Goal: Information Seeking & Learning: Learn about a topic

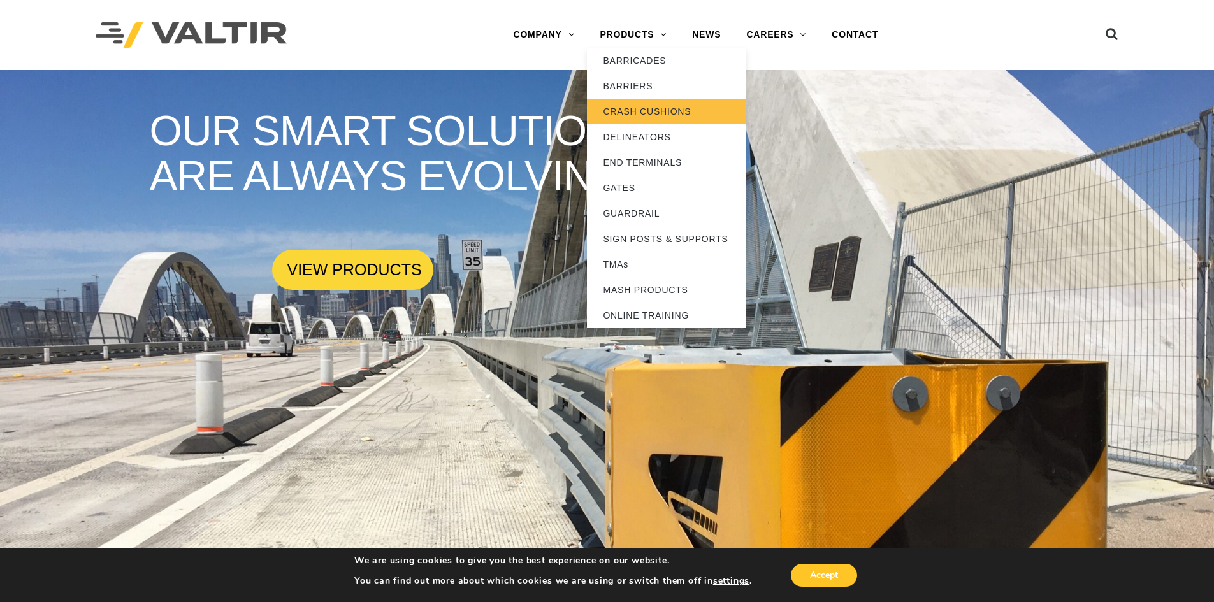
click at [657, 114] on link "CRASH CUSHIONS" at bounding box center [666, 111] width 159 height 25
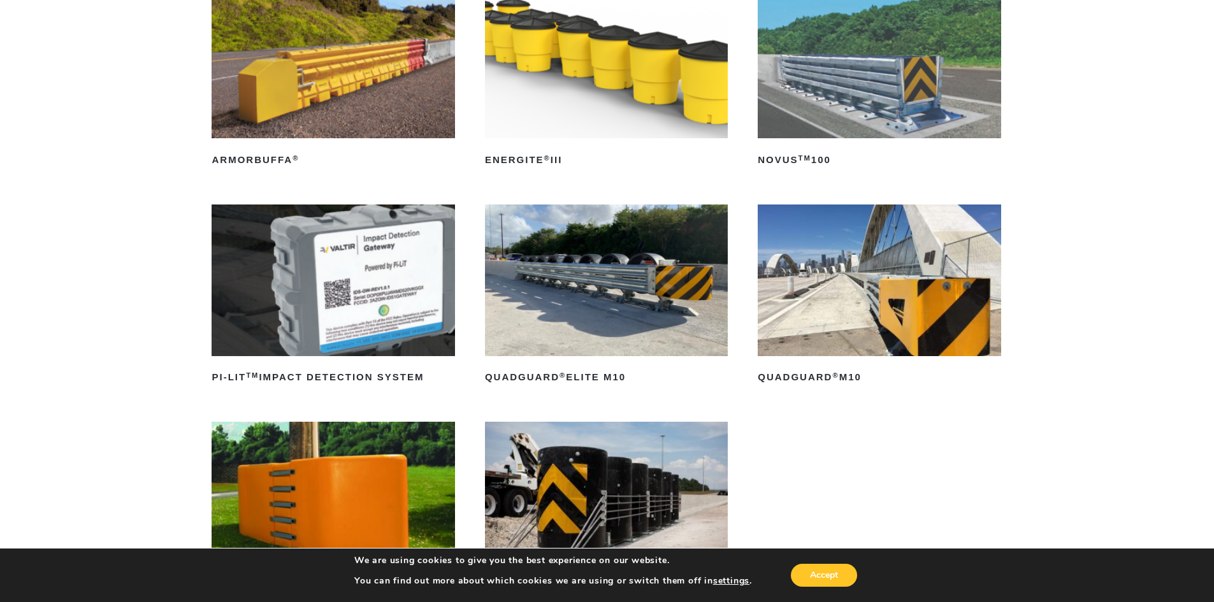
scroll to position [191, 0]
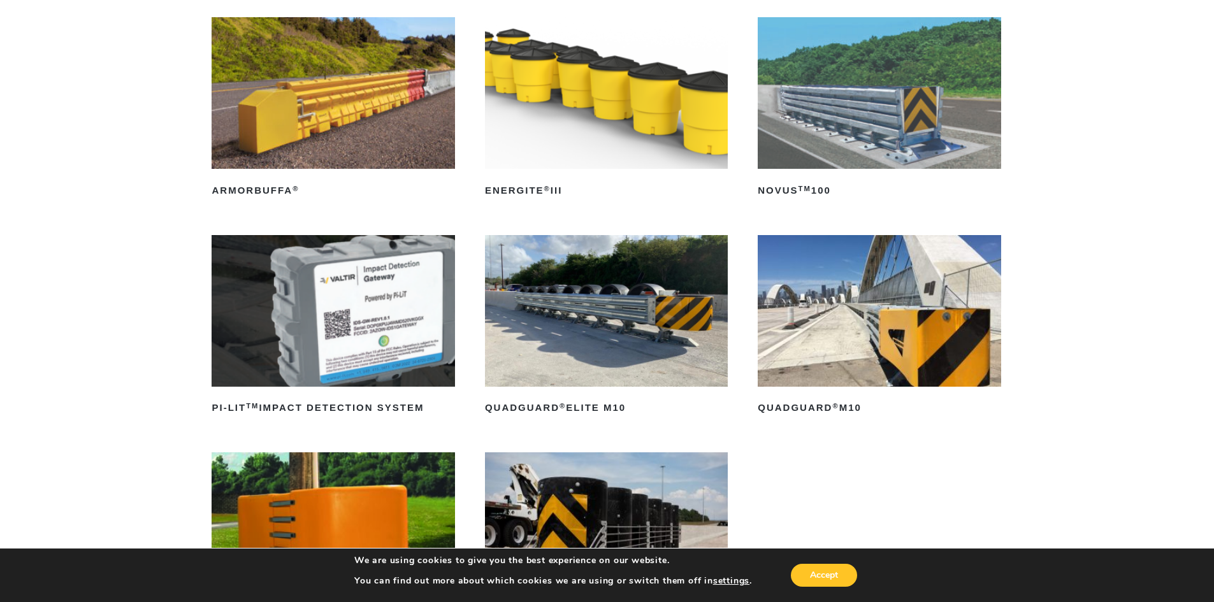
click at [913, 305] on img at bounding box center [879, 311] width 243 height 152
click at [581, 405] on h2 "QuadGuard ® Elite M10" at bounding box center [606, 408] width 243 height 20
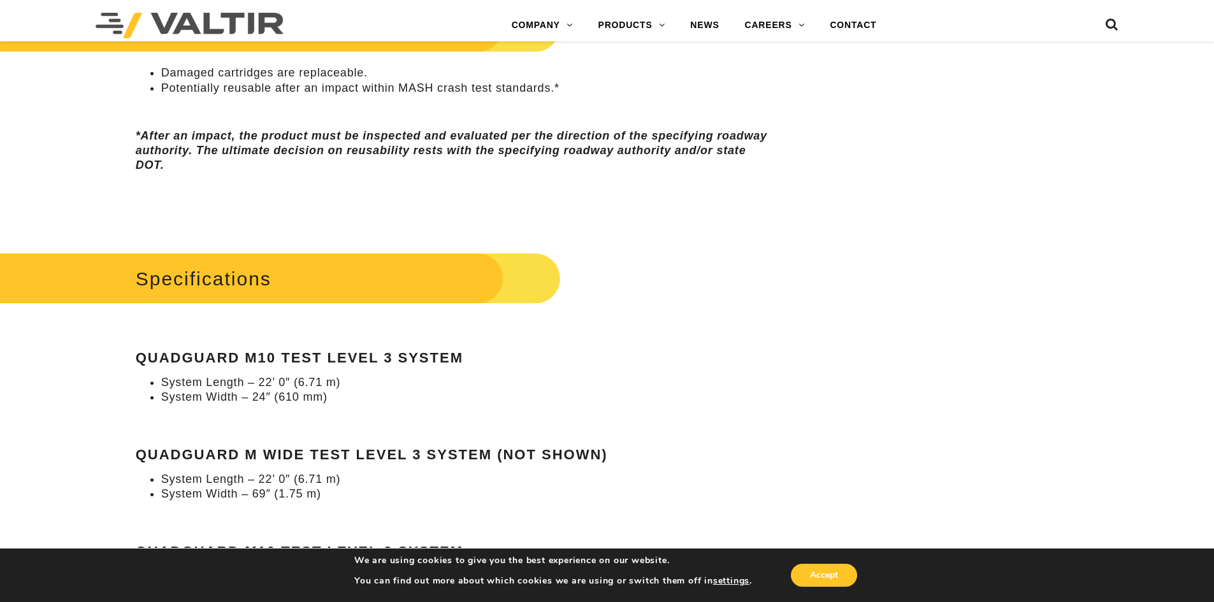
scroll to position [1083, 0]
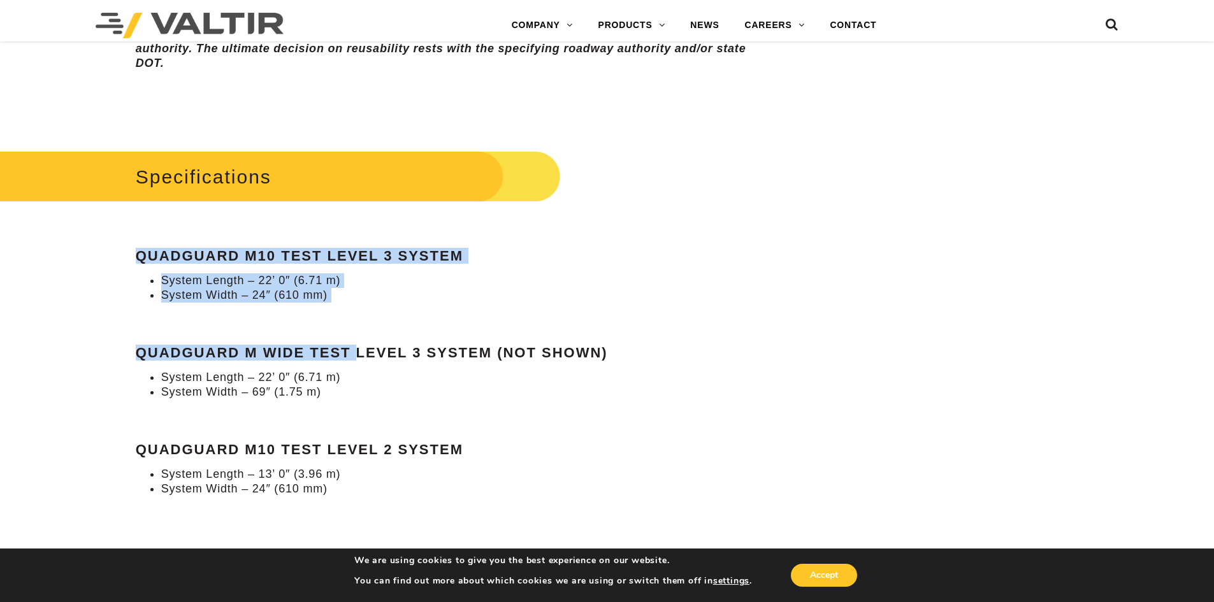
drag, startPoint x: 134, startPoint y: 259, endPoint x: 358, endPoint y: 315, distance: 230.0
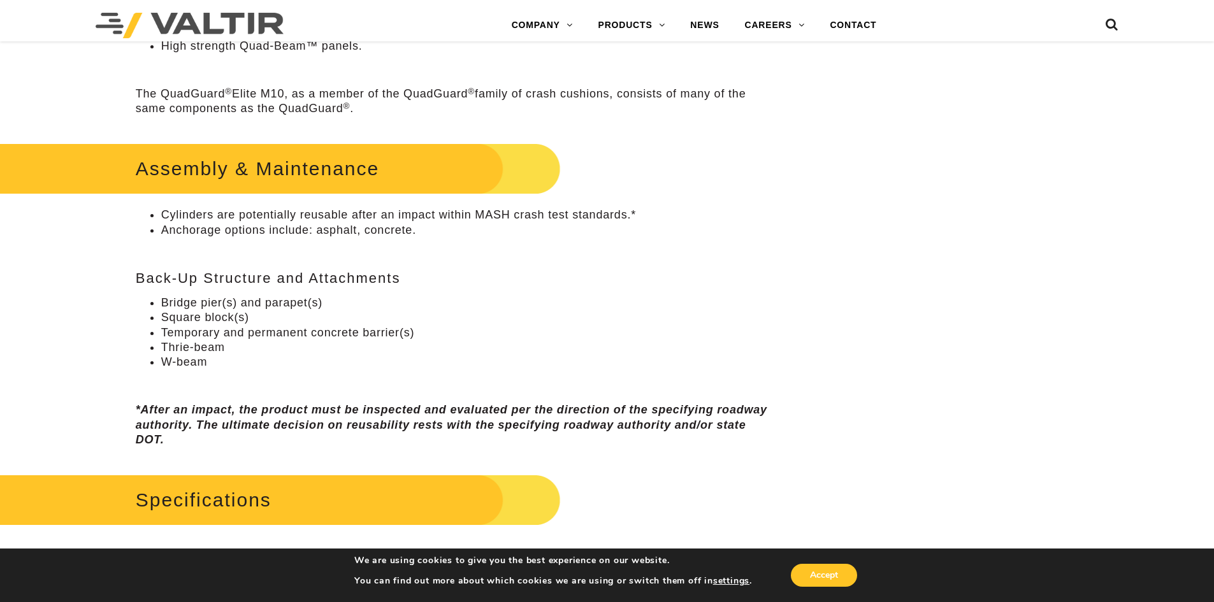
scroll to position [1147, 0]
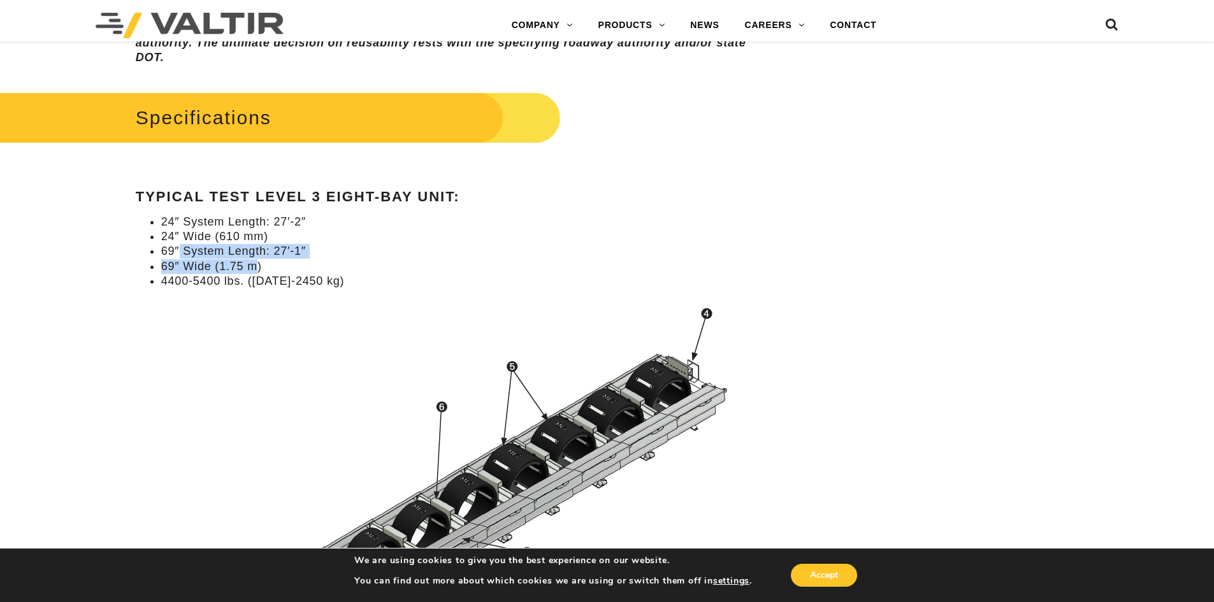
drag, startPoint x: 259, startPoint y: 269, endPoint x: 161, endPoint y: 257, distance: 98.9
click at [166, 256] on ul "24″ System Length: 27′-2″ 24″ Wide (610 mm) 69″ System Length: 27′-1″ 69″ Wide …" at bounding box center [455, 252] width 639 height 75
click at [178, 260] on li "69″ Wide (1.75 m)" at bounding box center [468, 266] width 614 height 15
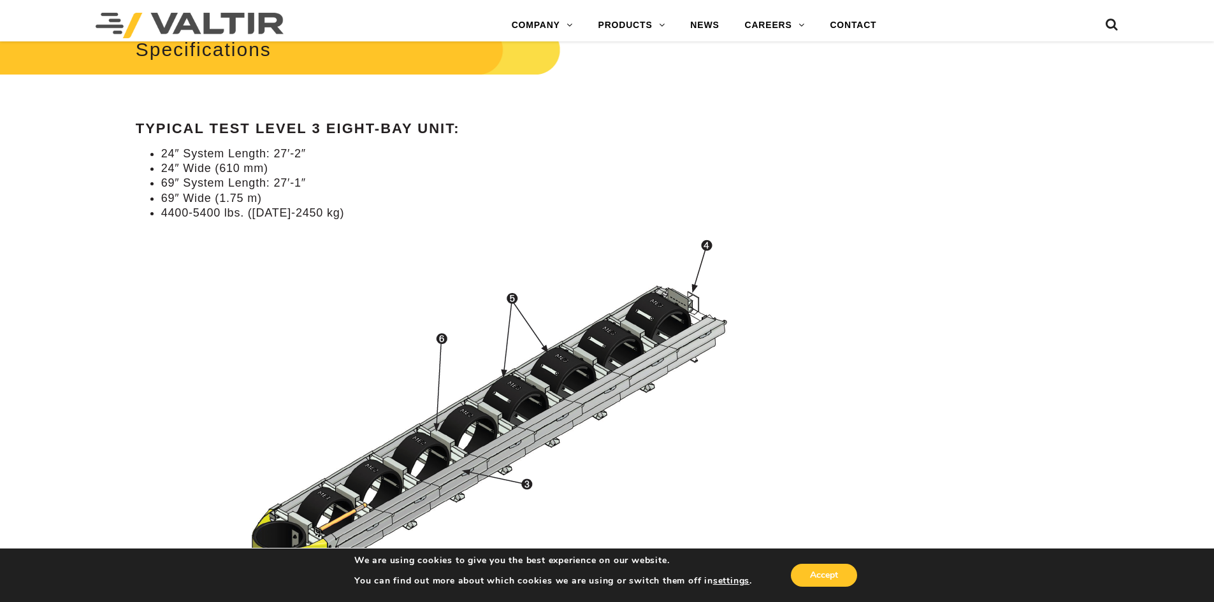
scroll to position [1211, 0]
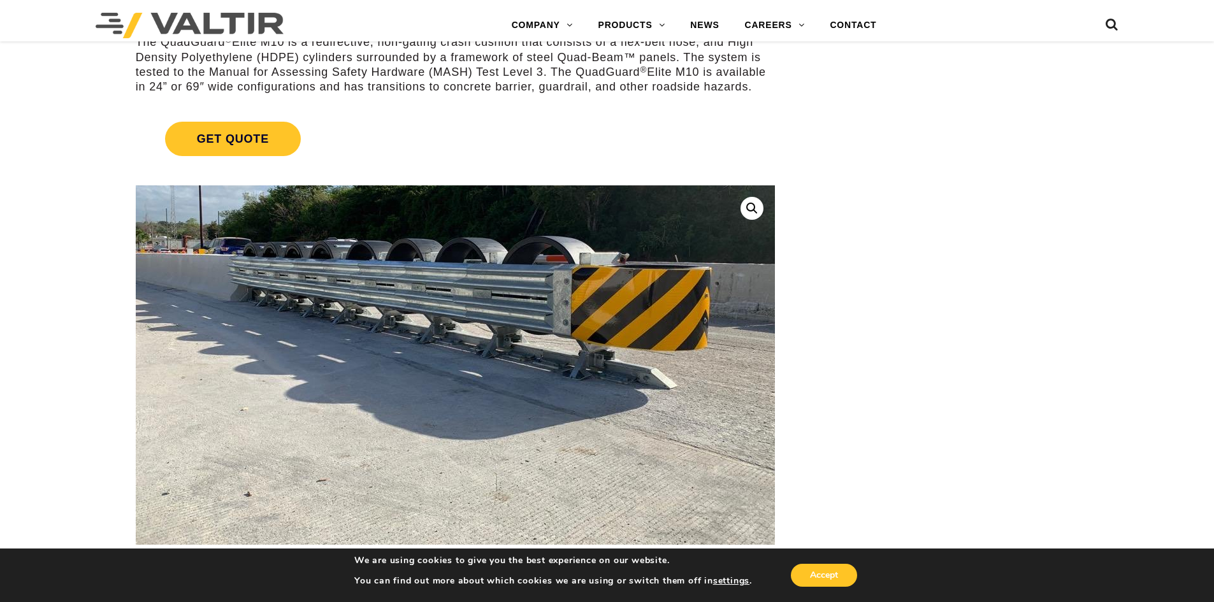
scroll to position [127, 0]
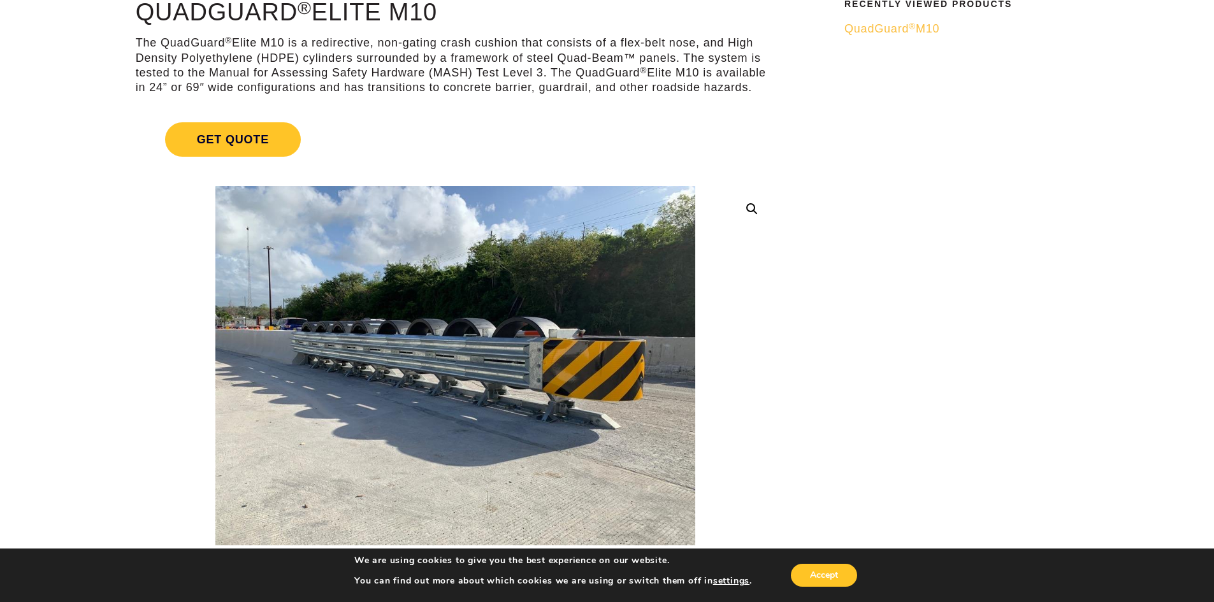
click at [678, 87] on p "The QuadGuard ® Elite M10 is a redirective, non-gating crash cushion that consi…" at bounding box center [455, 66] width 639 height 60
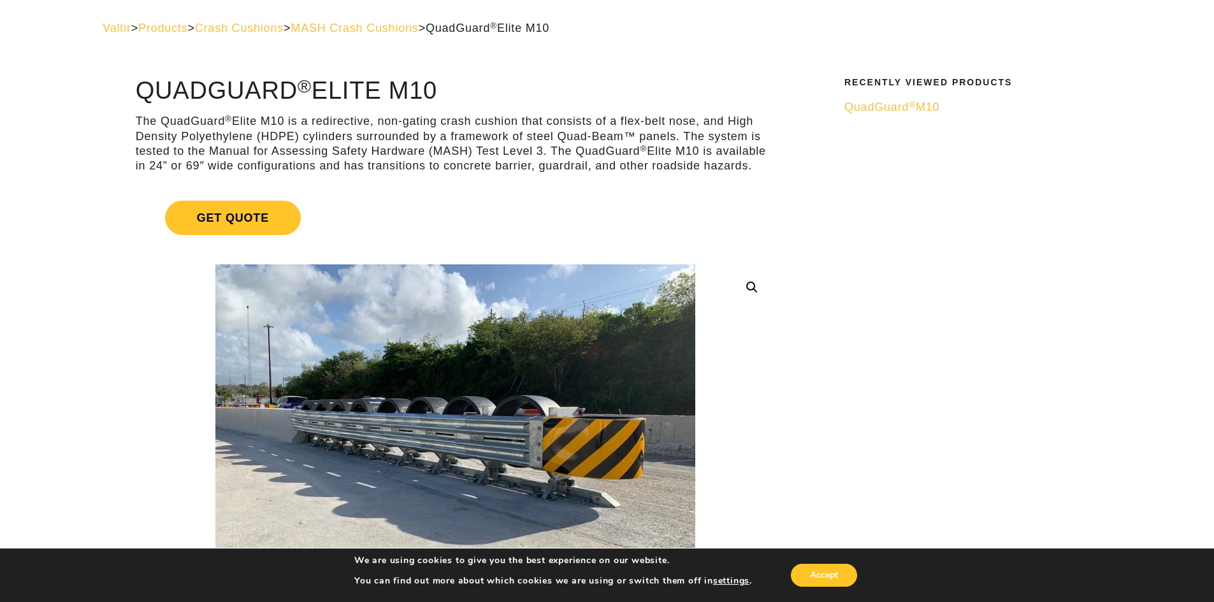
scroll to position [0, 0]
